Goal: Contribute content: Add original content to the website for others to see

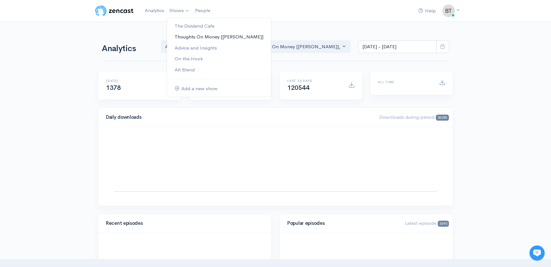
click at [186, 37] on link "Thoughts On Money [[PERSON_NAME]]" at bounding box center [219, 36] width 104 height 11
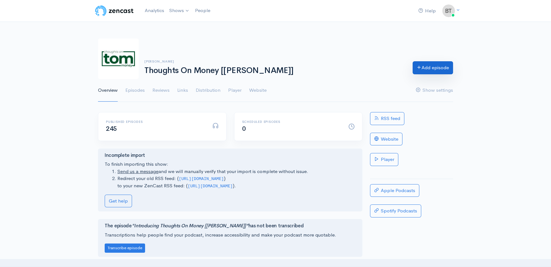
click at [440, 71] on link "Add episode" at bounding box center [433, 67] width 40 height 13
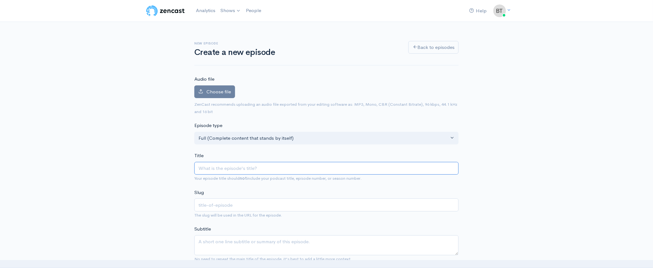
click at [225, 170] on input "Title" at bounding box center [326, 168] width 264 height 13
paste input "Three Unrelated Pieces of Advice"
type input "Three Unrelated Pieces of Advice"
type input "three-unrelated-pieces-of-advice"
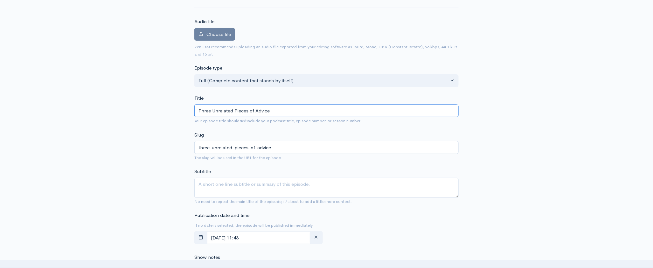
scroll to position [51, 0]
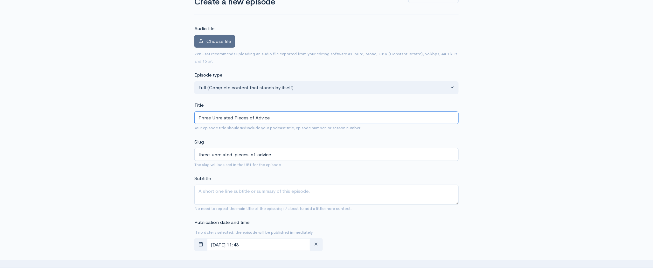
type input "Three Unrelated Pieces of Advice"
click at [217, 43] on span "Choose file" at bounding box center [218, 41] width 24 height 6
click at [0, 0] on input "Choose file" at bounding box center [0, 0] width 0 height 0
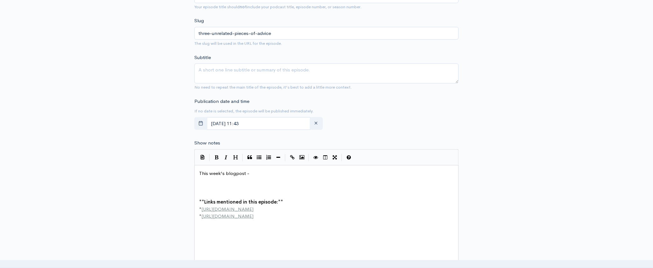
scroll to position [232, 0]
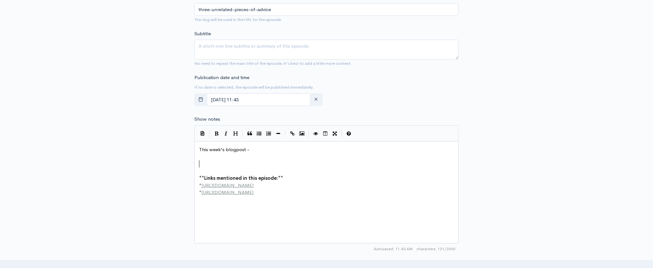
click at [202, 161] on pre "​" at bounding box center [328, 164] width 261 height 7
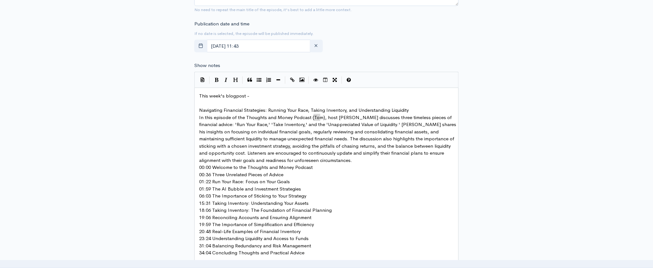
drag, startPoint x: 320, startPoint y: 119, endPoint x: 315, endPoint y: 120, distance: 4.9
type textarea "OM"
click at [416, 110] on pre "Navigating Financial Strategies: Running Your Race, Taking Inventory, and Under…" at bounding box center [328, 110] width 261 height 7
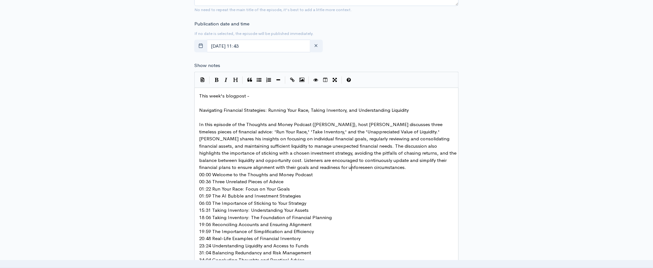
click at [358, 166] on pre "In this episode of the Thoughts and Money Podcast ([PERSON_NAME]), host [PERSON…" at bounding box center [328, 146] width 261 height 50
click at [323, 178] on pre "​" at bounding box center [328, 174] width 261 height 7
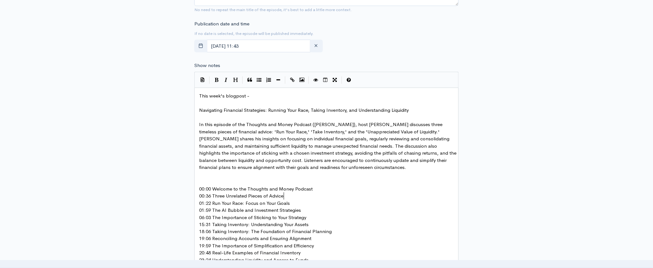
click at [296, 198] on pre "00:36 Three Unrelated Pieces of Advice" at bounding box center [328, 196] width 261 height 7
click at [301, 209] on pre "01:22 Run Your Race: Focus on Your Goals" at bounding box center [328, 210] width 261 height 7
click at [321, 190] on pre "00:00 Welcome to the Thoughts and Money Podcast" at bounding box center [328, 189] width 261 height 7
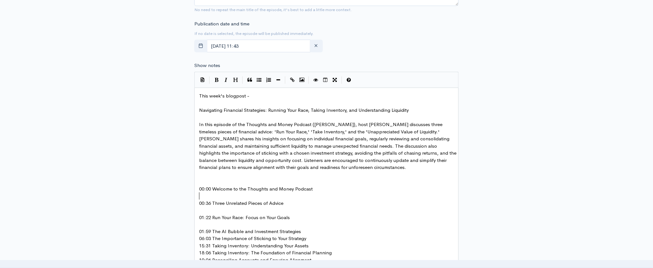
click at [212, 177] on pre "​" at bounding box center [328, 174] width 261 height 7
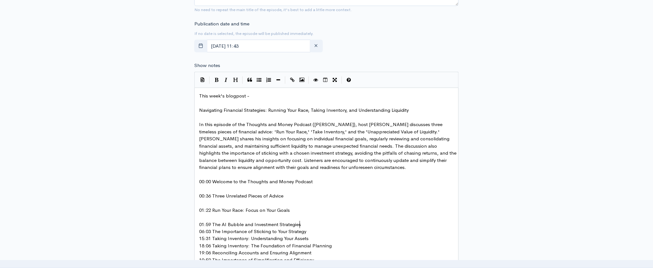
click at [303, 226] on pre "01:59 The AI Bubble and Investment Strategies" at bounding box center [328, 224] width 261 height 7
click at [309, 238] on pre "06:03 The Importance of Sticking to Your Strategy" at bounding box center [328, 239] width 261 height 7
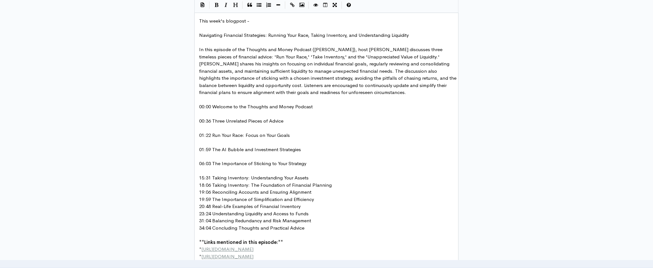
scroll to position [390, 0]
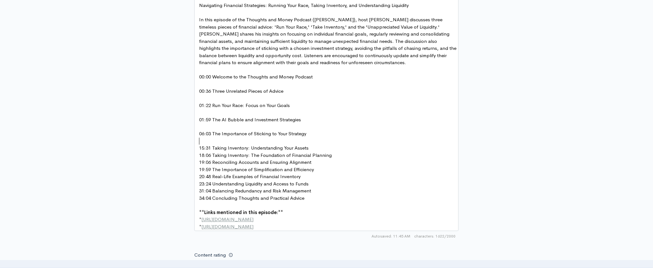
click at [310, 148] on pre "15:31 Taking Inventory: Understanding Your Assets" at bounding box center [328, 148] width 261 height 7
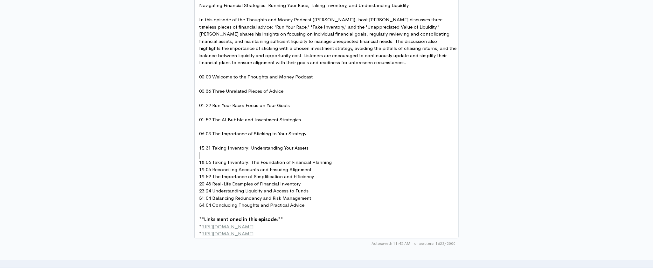
click at [337, 164] on pre "18:06 Taking Inventory: The Foundation of Financial Planning" at bounding box center [328, 162] width 261 height 7
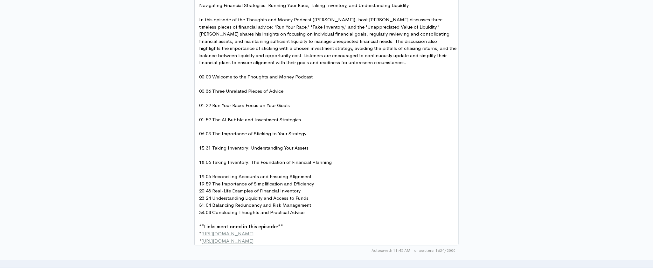
click at [316, 178] on pre "19:06 Reconciling Accounts and Ensuring Alignment" at bounding box center [328, 177] width 261 height 7
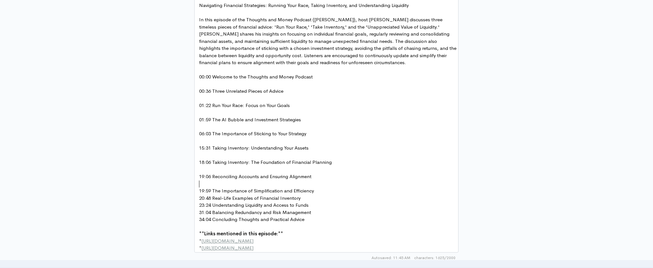
click at [318, 191] on pre "19:59 The Importance of Simplification and Efficiency" at bounding box center [328, 191] width 261 height 7
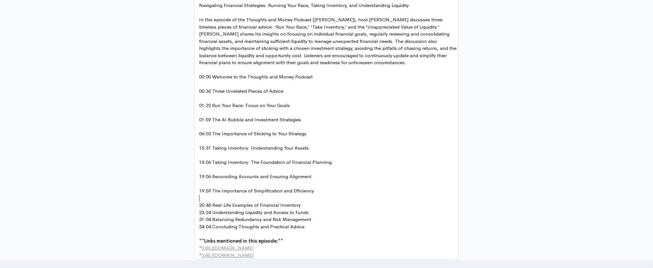
click at [306, 207] on pre "20:48 Real-Life Examples of Financial Inventory" at bounding box center [328, 205] width 261 height 7
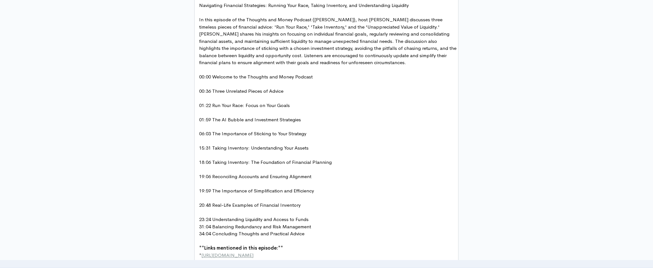
click at [320, 221] on pre "23:24 Understanding Liquidity and Access to Funds" at bounding box center [328, 220] width 261 height 7
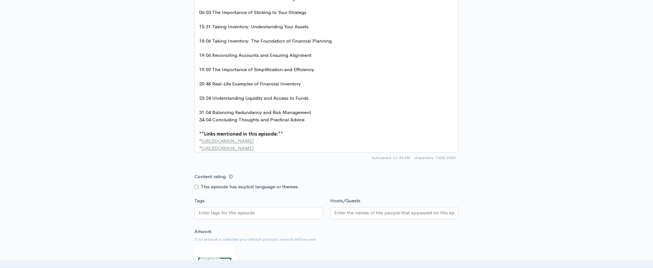
scroll to position [515, 0]
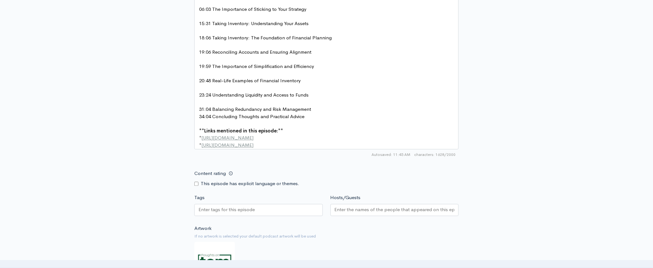
click at [318, 108] on pre "31:04 Balancing Redundancy and Risk Management" at bounding box center [328, 109] width 261 height 7
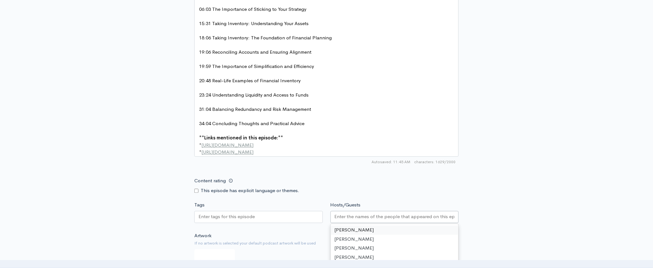
click at [359, 220] on input "Hosts/Guests" at bounding box center [395, 216] width 120 height 7
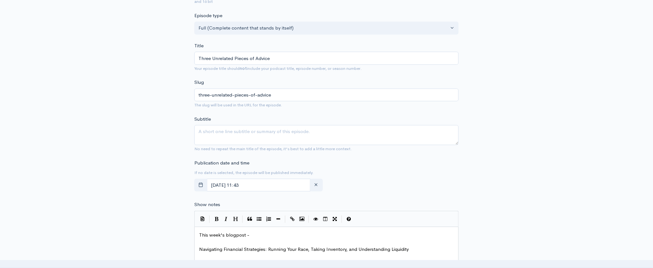
scroll to position [176, 0]
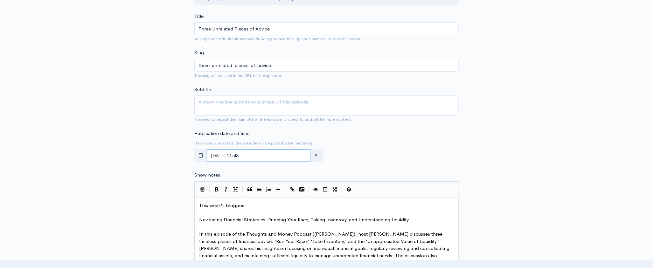
click at [267, 156] on input "[DATE] 11:43" at bounding box center [259, 155] width 104 height 13
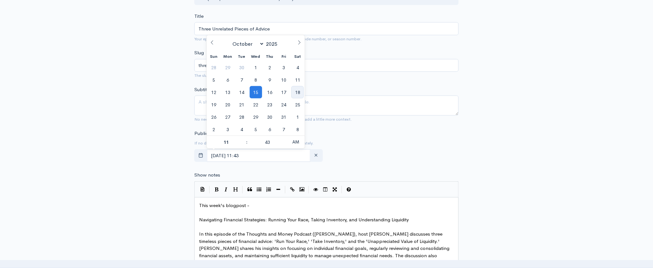
click at [299, 93] on span "18" at bounding box center [297, 92] width 12 height 12
type input "[DATE] 11:43"
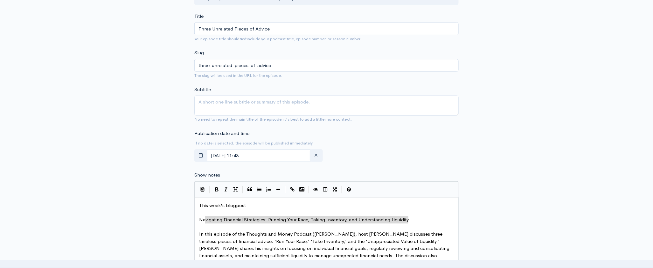
type textarea "Navigating Financial Strategies: Running Your Race, Taking Inventory, and Under…"
drag, startPoint x: 409, startPoint y: 220, endPoint x: 198, endPoint y: 218, distance: 210.9
click at [253, 103] on textarea "Subtitle" at bounding box center [326, 106] width 264 height 20
paste textarea "Navigating Financial Strategies: Running Your Race, Taking Inventory, and Under…"
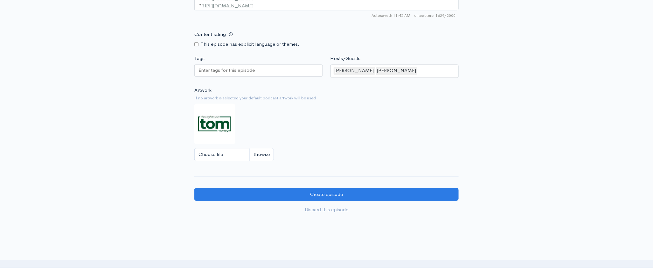
scroll to position [704, 0]
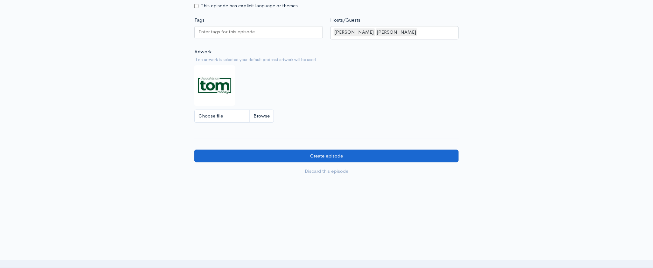
type textarea "Navigating Financial Strategies: Running Your Race, Taking Inventory, and Under…"
click at [333, 159] on input "Create episode" at bounding box center [326, 156] width 264 height 13
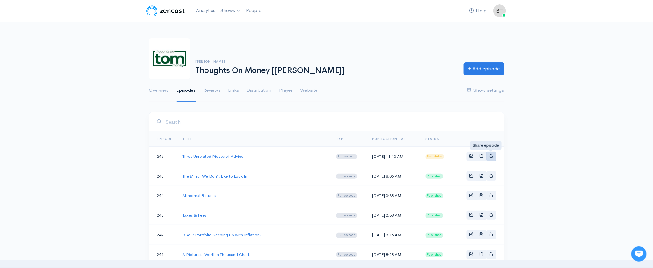
click at [493, 158] on link "Basic example" at bounding box center [491, 156] width 10 height 9
type input "https://thoughts-on-money.zencast.website/episodes/three-unrelated-pieces-of-ad…"
type input "https://p.podderapp.com/5896583153/media.zencast.fm/thoughts-on-money/abdf95dd-…"
type input "<iframe src='https://share.zencast.fm/embed/episode/abdf95dd-feda-4b36-a5c4-18c…"
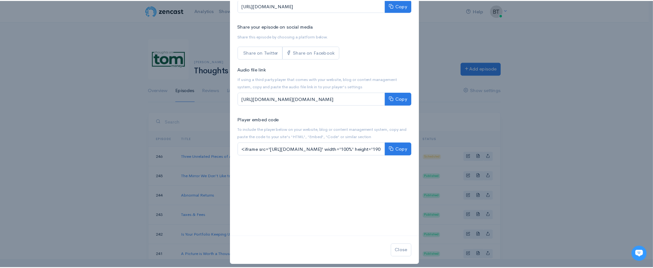
scroll to position [59, 0]
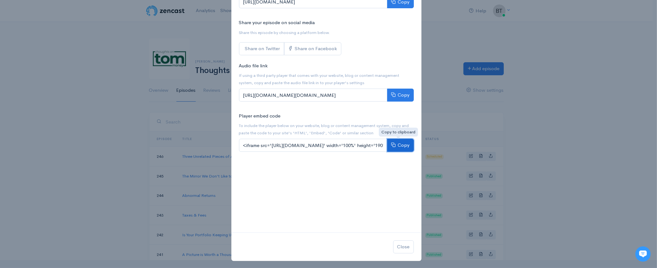
click at [405, 145] on button "Copy" at bounding box center [400, 145] width 27 height 13
drag, startPoint x: 550, startPoint y: 137, endPoint x: 547, endPoint y: 141, distance: 4.3
click at [550, 137] on div "Share Three Unrelated Pieces of Advice × Website link To share your podcast any…" at bounding box center [328, 134] width 657 height 268
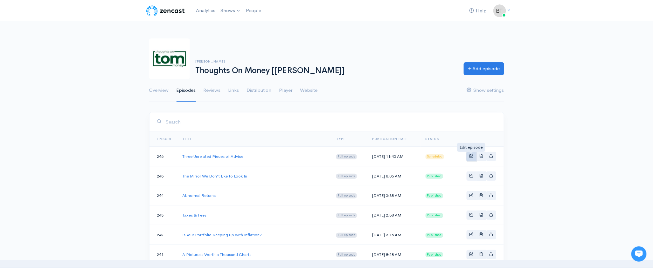
click at [474, 156] on span "Basic example" at bounding box center [471, 156] width 4 height 4
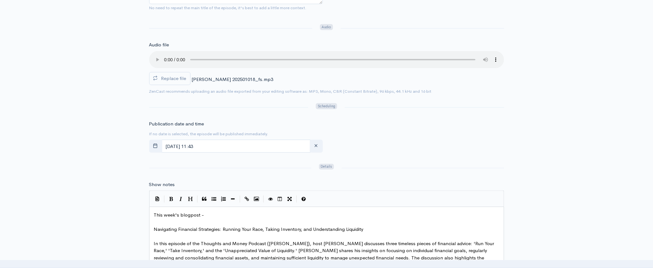
scroll to position [230, 0]
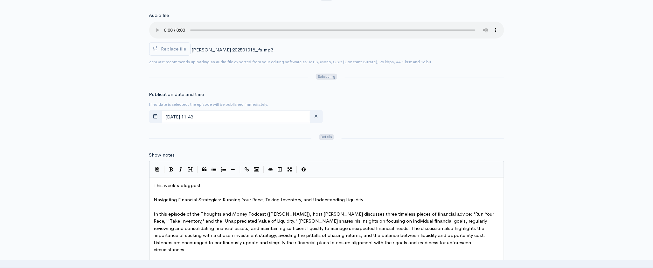
click at [221, 189] on pre "​" at bounding box center [329, 192] width 352 height 7
click at [220, 184] on pre "This week's blogpost -" at bounding box center [329, 185] width 352 height 7
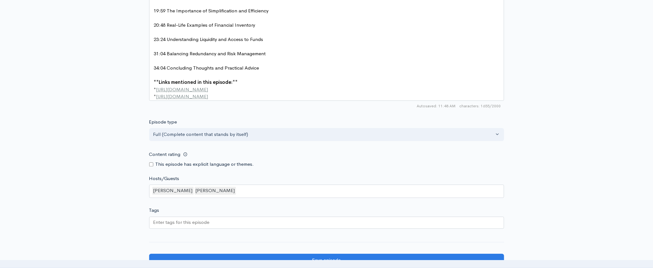
scroll to position [700, 0]
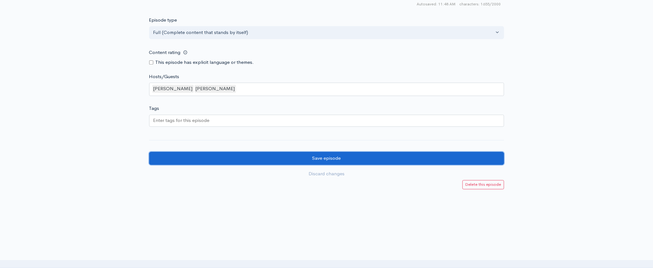
click at [393, 153] on input "Save episode" at bounding box center [326, 158] width 355 height 13
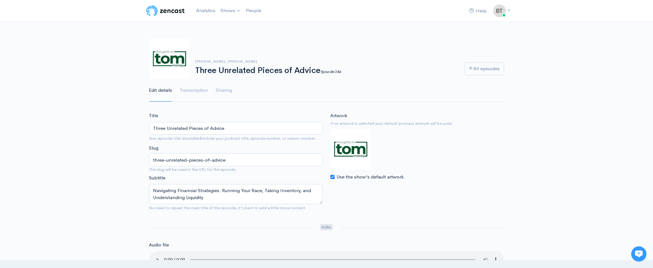
click at [395, 22] on nav "Help Notifications View all Your profile Team settings The Bahnsen Group Curren…" at bounding box center [326, 11] width 653 height 22
click at [395, 36] on div "Trevor Cummings, Blaine Carver Three Unrelated Pieces of Advice Episode 246 All…" at bounding box center [326, 67] width 355 height 72
